Goal: Find specific page/section: Find specific page/section

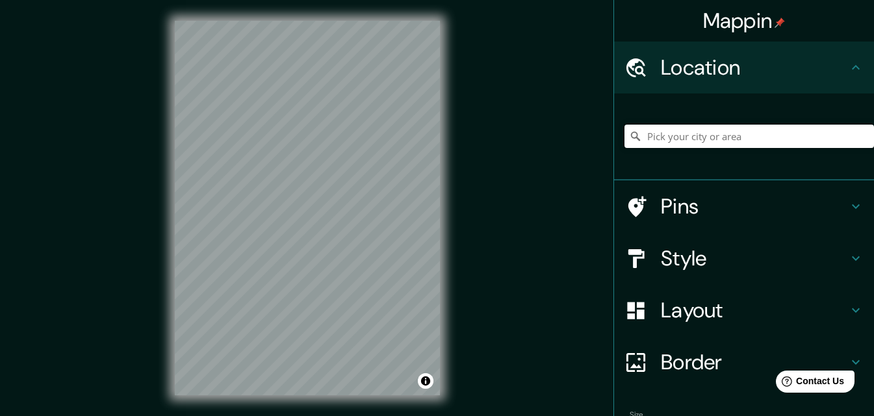
click at [676, 144] on input "Pick your city or area" at bounding box center [748, 136] width 249 height 23
click at [691, 136] on input "[GEOGRAPHIC_DATA][PERSON_NAME][GEOGRAPHIC_DATA], [GEOGRAPHIC_DATA], W3483, [GEO…" at bounding box center [748, 136] width 249 height 23
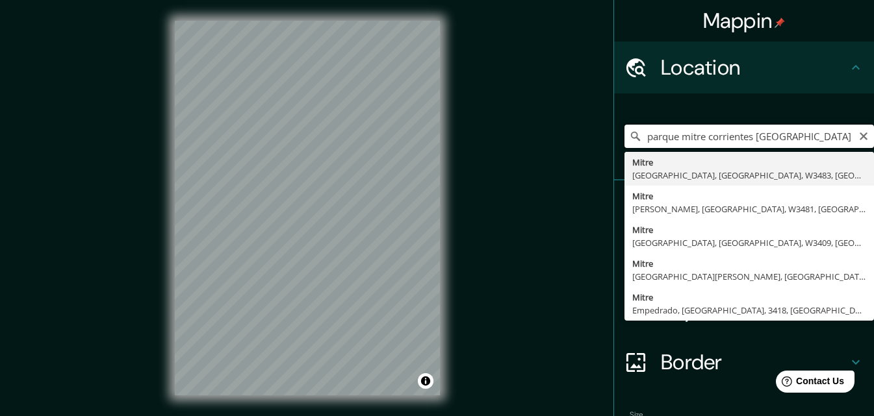
drag, startPoint x: 700, startPoint y: 140, endPoint x: 626, endPoint y: 138, distance: 74.1
click at [626, 138] on div "parque mitre corrientes [GEOGRAPHIC_DATA] [PERSON_NAME], [GEOGRAPHIC_DATA], W34…" at bounding box center [748, 136] width 249 height 23
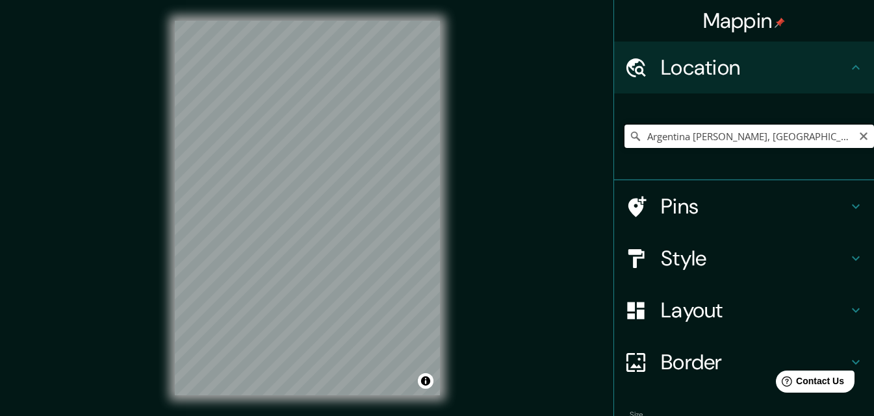
click at [734, 134] on input "Argentina [PERSON_NAME], [GEOGRAPHIC_DATA], [GEOGRAPHIC_DATA], W3408, [GEOGRAPH…" at bounding box center [748, 136] width 249 height 23
click at [486, 240] on div "Mappin Location [GEOGRAPHIC_DATA], [GEOGRAPHIC_DATA] [GEOGRAPHIC_DATA] [GEOGRAP…" at bounding box center [437, 218] width 874 height 437
click at [441, 121] on div "© Mapbox © OpenStreetMap Improve this map" at bounding box center [307, 208] width 307 height 416
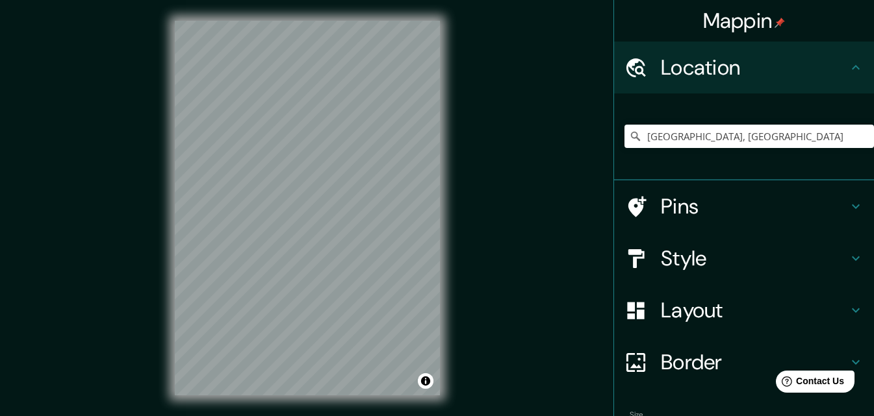
click at [480, 277] on div "Mappin Location [GEOGRAPHIC_DATA], [GEOGRAPHIC_DATA] [GEOGRAPHIC_DATA] [GEOGRAP…" at bounding box center [437, 218] width 874 height 437
click at [444, 254] on div "© Mapbox © OpenStreetMap Improve this map" at bounding box center [307, 208] width 307 height 416
click at [235, 416] on html "Mappin Location [GEOGRAPHIC_DATA], [GEOGRAPHIC_DATA] [GEOGRAPHIC_DATA] [GEOGRAP…" at bounding box center [437, 208] width 874 height 416
click at [502, 174] on div "Mappin Location [GEOGRAPHIC_DATA], [GEOGRAPHIC_DATA] [GEOGRAPHIC_DATA] [GEOGRAP…" at bounding box center [437, 218] width 874 height 437
click at [482, 214] on div "Mappin Location [GEOGRAPHIC_DATA], [GEOGRAPHIC_DATA] [GEOGRAPHIC_DATA] [GEOGRAP…" at bounding box center [437, 218] width 874 height 437
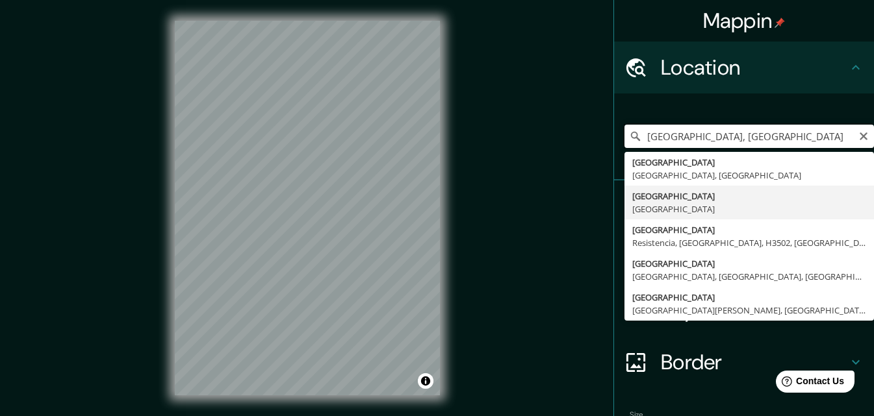
click at [666, 129] on input "[GEOGRAPHIC_DATA], [GEOGRAPHIC_DATA]" at bounding box center [748, 136] width 249 height 23
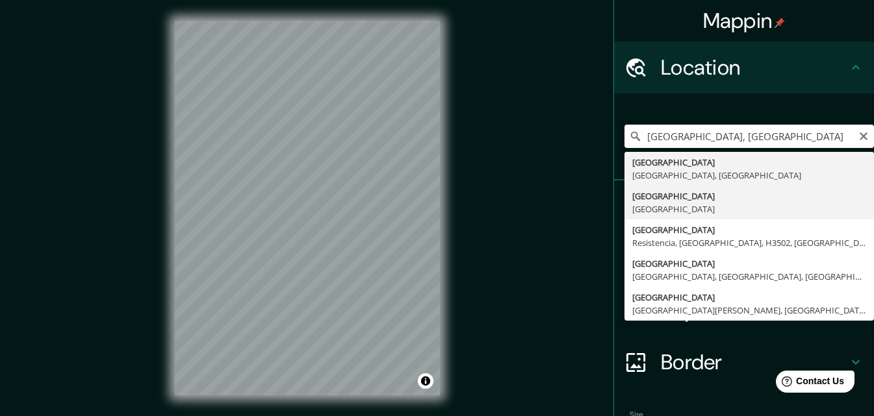
type input "[GEOGRAPHIC_DATA], [GEOGRAPHIC_DATA], [GEOGRAPHIC_DATA]"
